Goal: Use online tool/utility: Utilize a website feature to perform a specific function

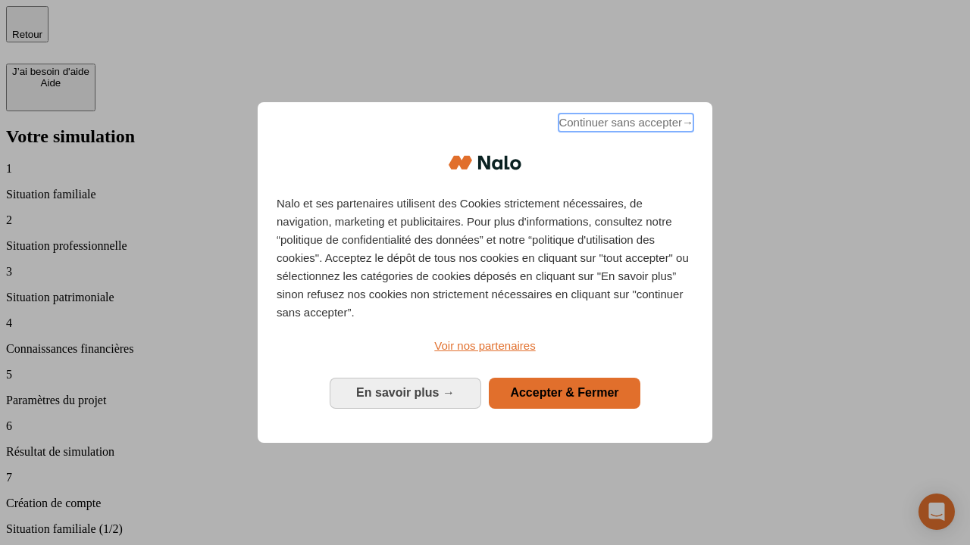
click at [624, 125] on span "Continuer sans accepter →" at bounding box center [625, 123] width 135 height 18
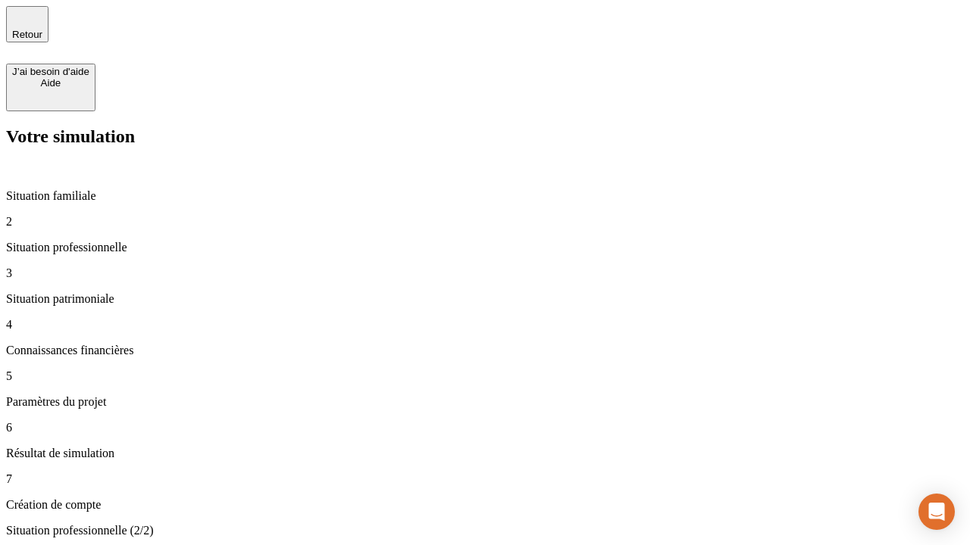
type input "30 000"
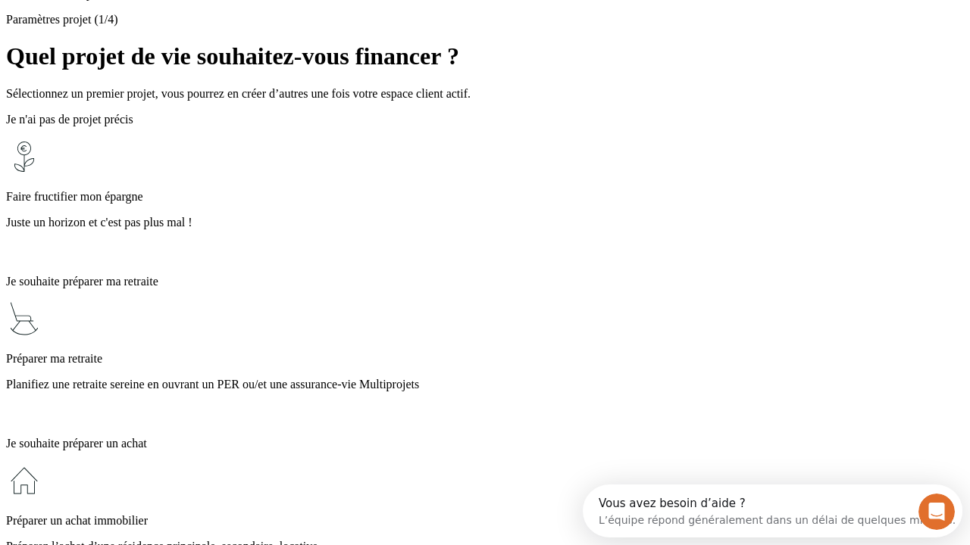
scroll to position [14, 0]
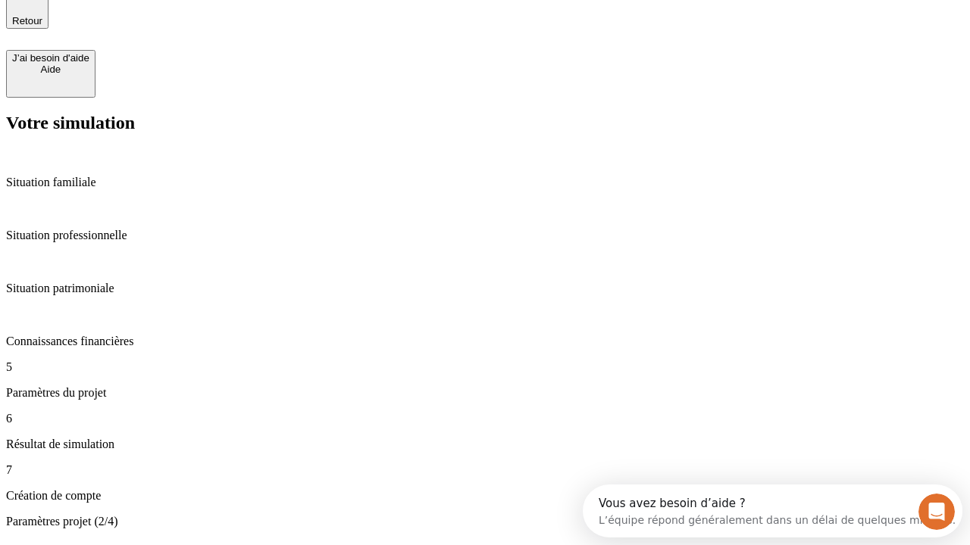
type input "25"
type input "1 000"
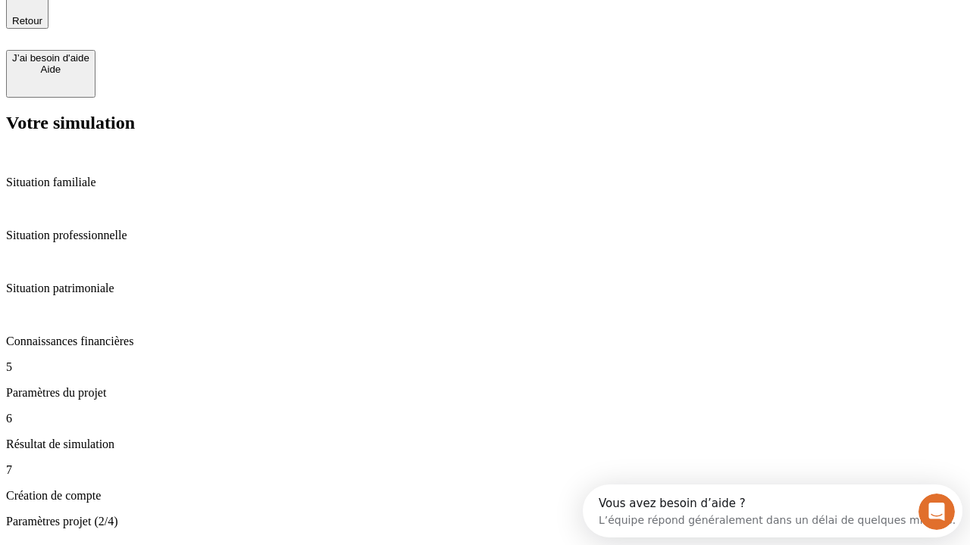
type input "640"
